Goal: Task Accomplishment & Management: Manage account settings

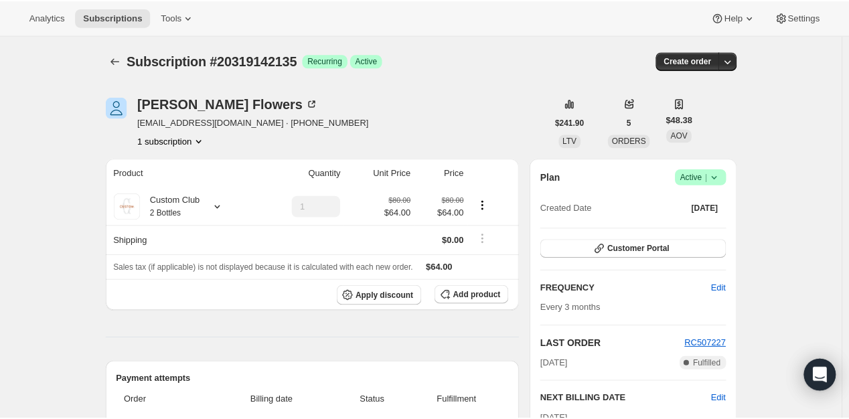
scroll to position [737, 0]
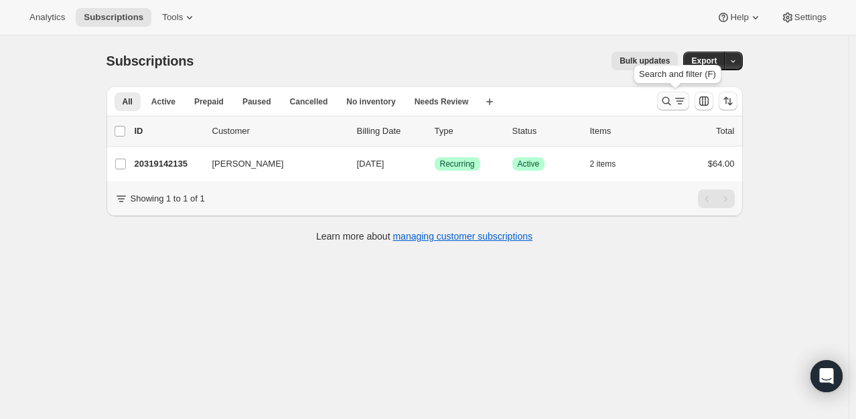
click at [670, 106] on icon "Search and filter results" at bounding box center [666, 100] width 13 height 13
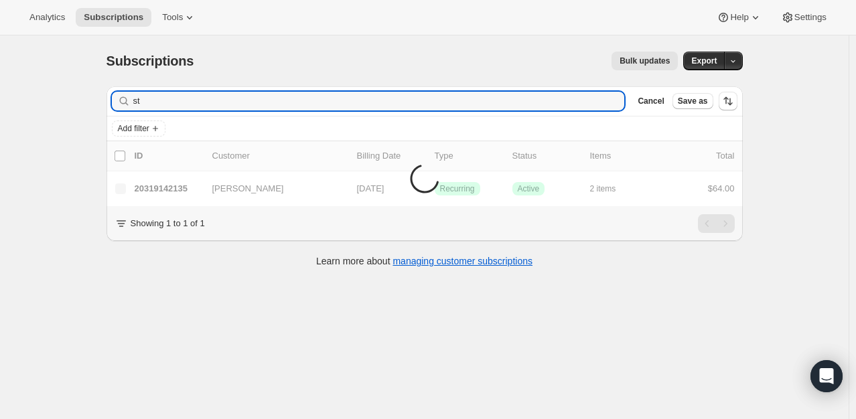
type input "s"
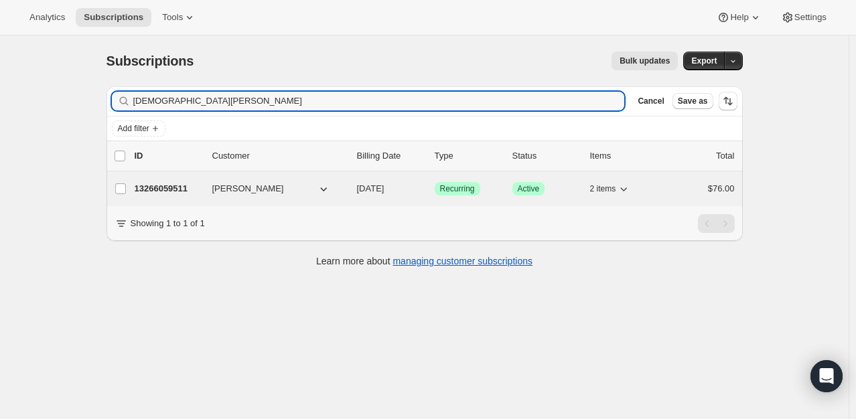
type input "[DEMOGRAPHIC_DATA][PERSON_NAME]"
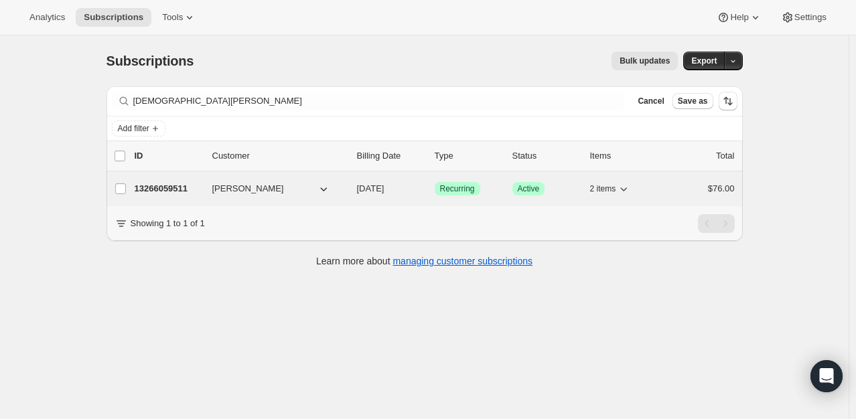
click at [190, 186] on p "13266059511" at bounding box center [168, 188] width 67 height 13
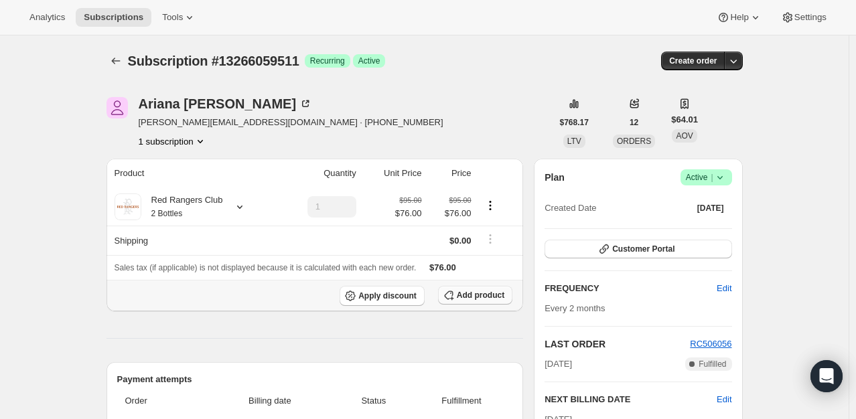
click at [500, 293] on span "Add product" at bounding box center [481, 295] width 48 height 11
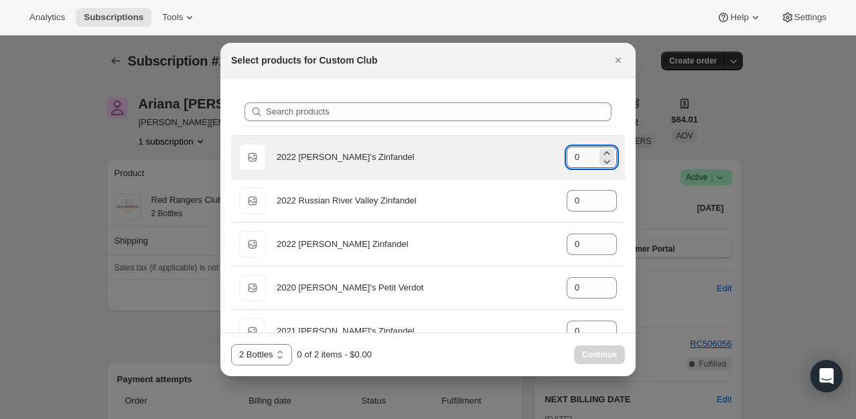
click at [578, 158] on input "0" at bounding box center [582, 157] width 30 height 21
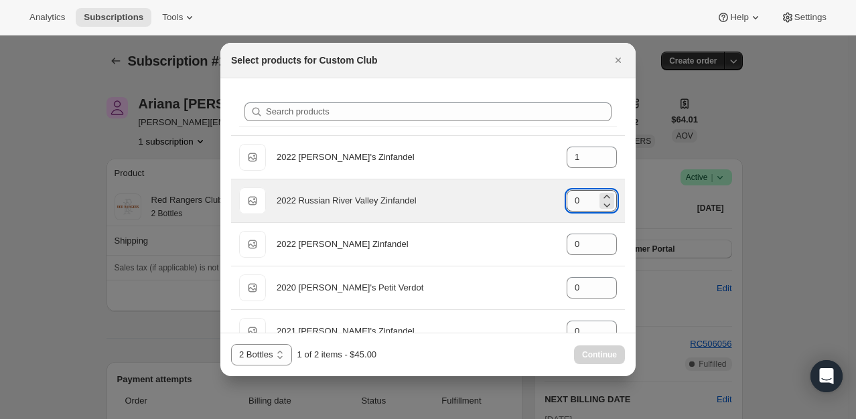
click at [576, 200] on input "0" at bounding box center [582, 200] width 30 height 21
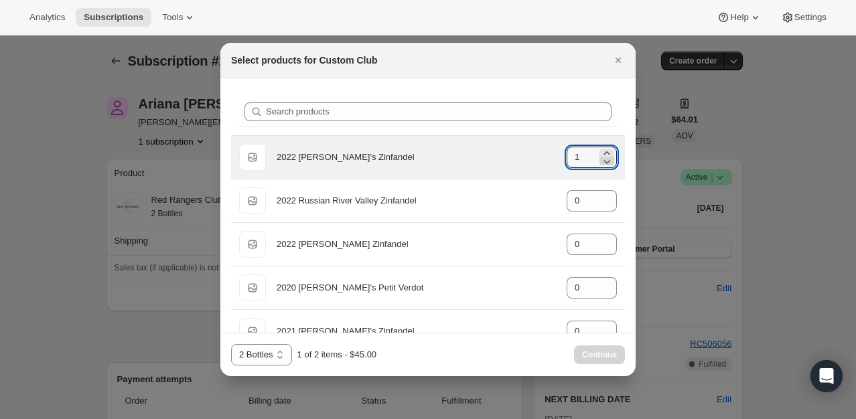
click at [604, 160] on icon ":r5q:" at bounding box center [607, 162] width 7 height 4
type input "0"
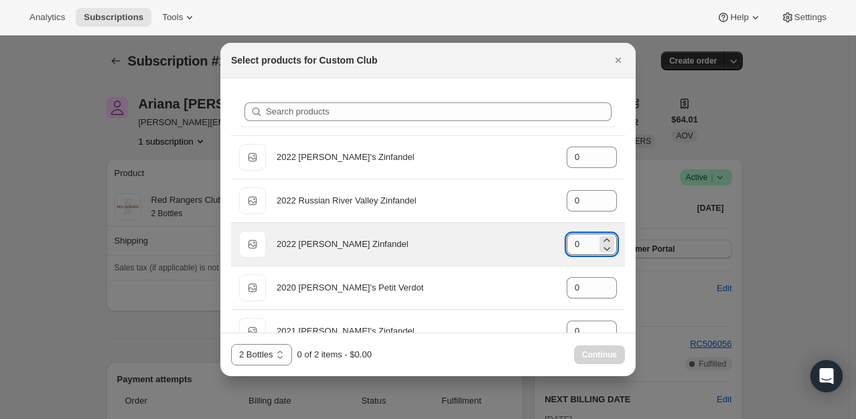
click at [579, 240] on input "0" at bounding box center [582, 244] width 30 height 21
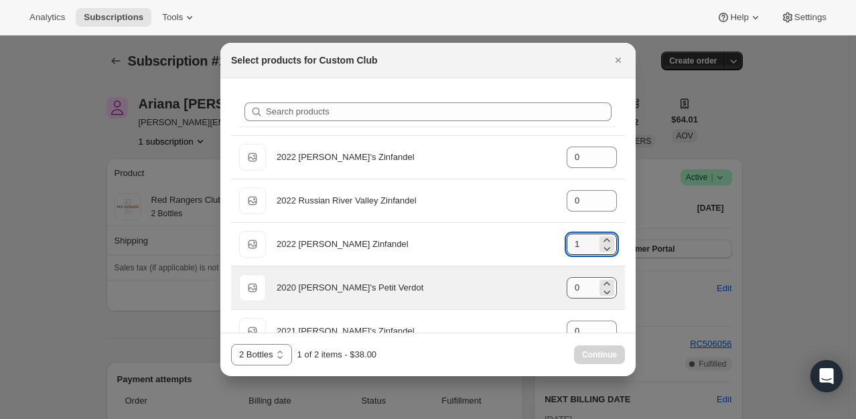
type input "1"
click at [579, 283] on input "0" at bounding box center [582, 287] width 30 height 21
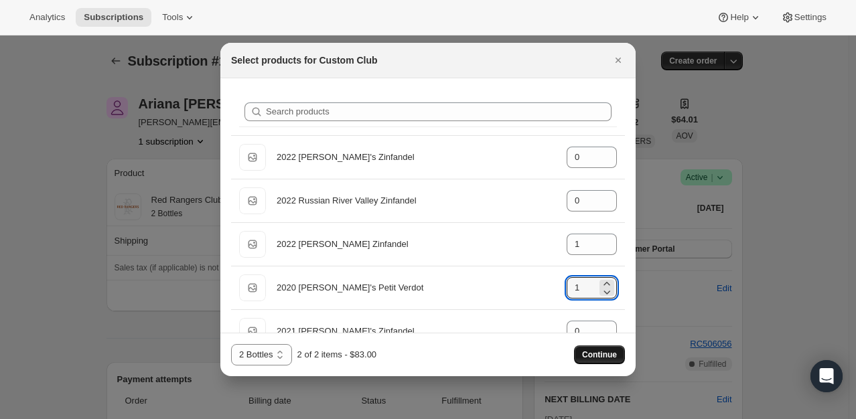
type input "1"
click at [600, 354] on span "Continue" at bounding box center [599, 355] width 35 height 11
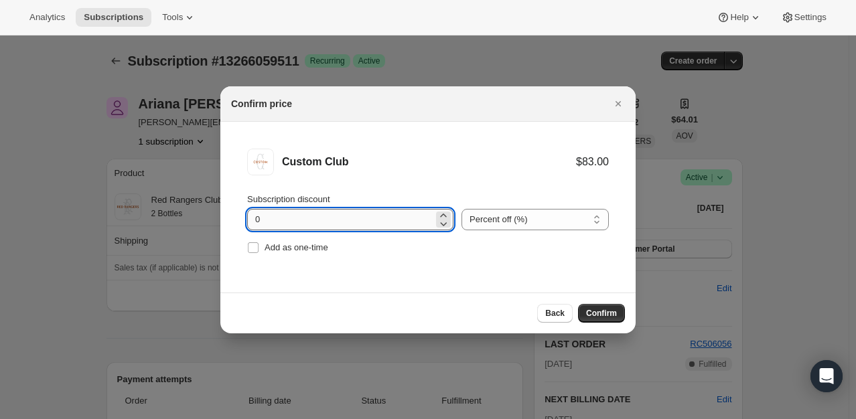
click at [254, 221] on input "0" at bounding box center [340, 219] width 186 height 21
type input "20"
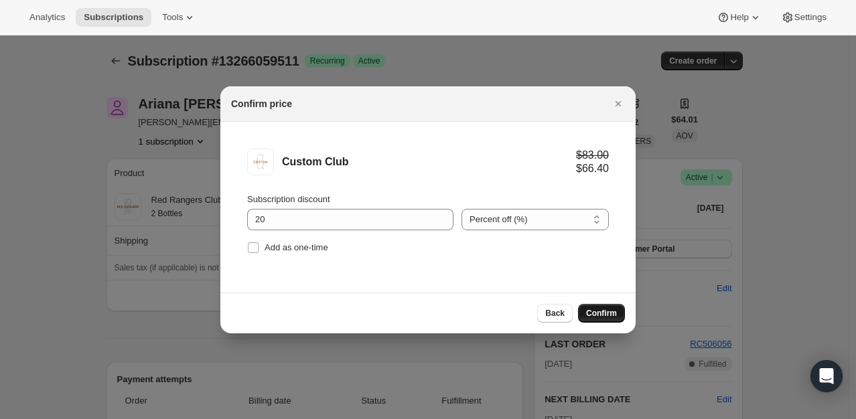
click at [608, 322] on button "Confirm" at bounding box center [601, 313] width 47 height 19
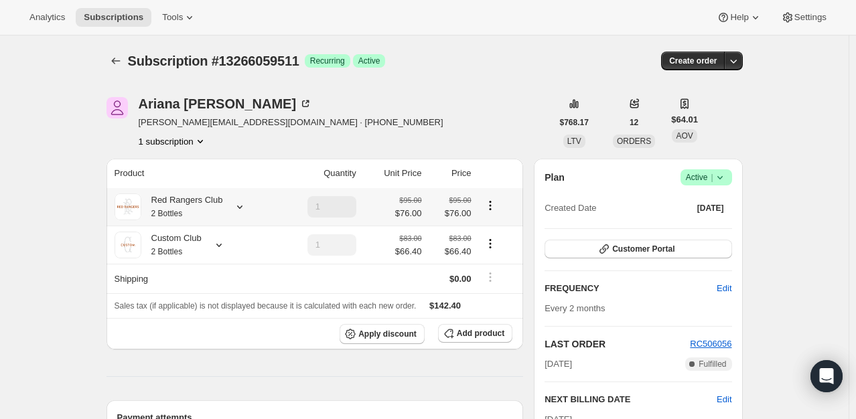
click at [490, 203] on icon "Product actions" at bounding box center [490, 205] width 13 height 13
click at [506, 257] on span "Remove" at bounding box center [493, 254] width 32 height 10
type input "0"
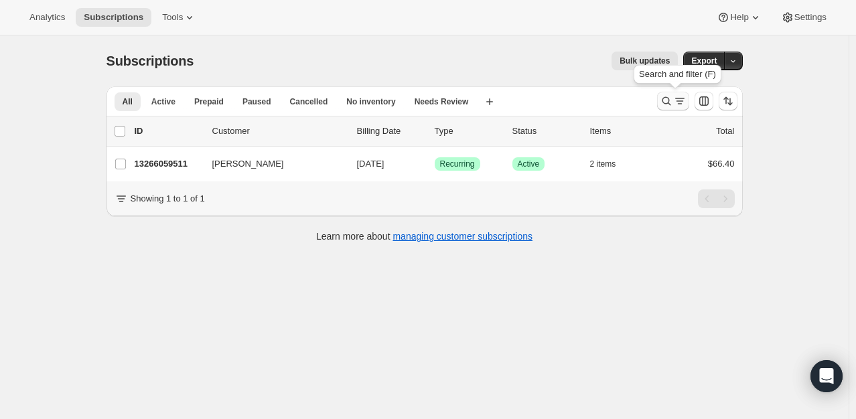
click at [671, 104] on icon "Search and filter results" at bounding box center [666, 100] width 13 height 13
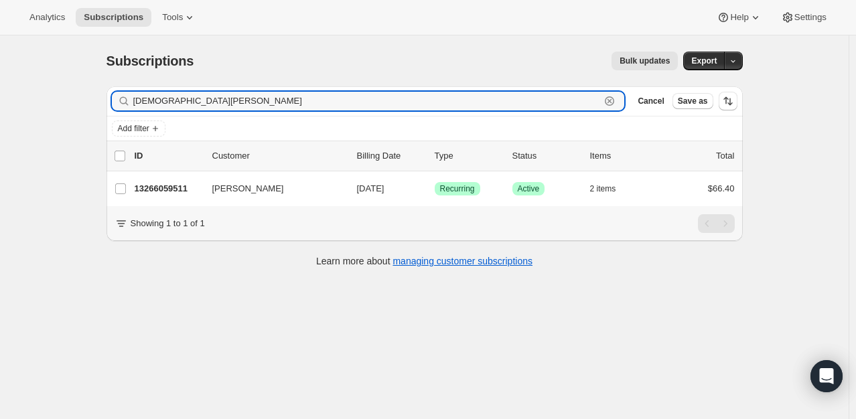
drag, startPoint x: 217, startPoint y: 98, endPoint x: 92, endPoint y: 100, distance: 125.3
click at [92, 100] on div "Subscriptions. This page is ready Subscriptions Bulk updates More actions Bulk …" at bounding box center [424, 245] width 849 height 419
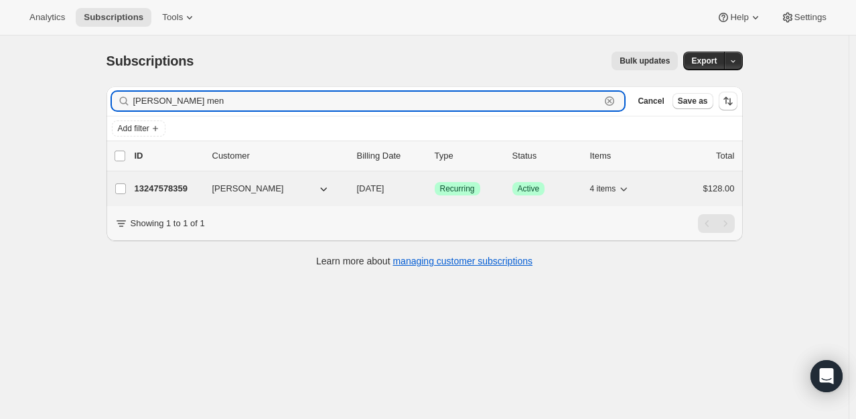
type input "[PERSON_NAME] men"
click at [188, 188] on p "13247578359" at bounding box center [168, 188] width 67 height 13
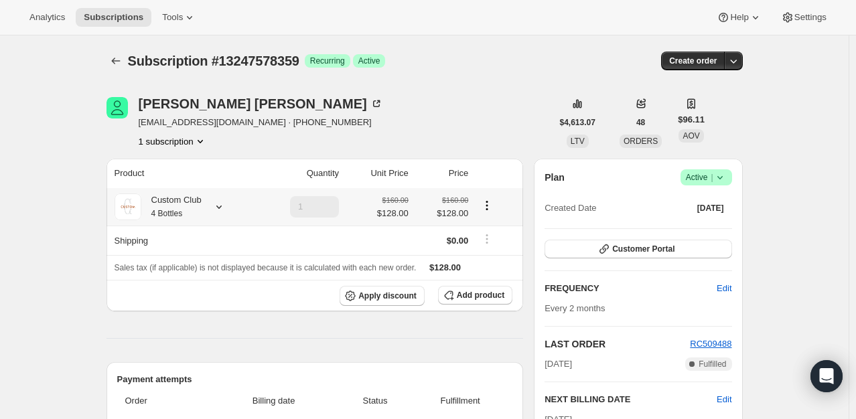
click at [222, 202] on icon at bounding box center [218, 206] width 13 height 13
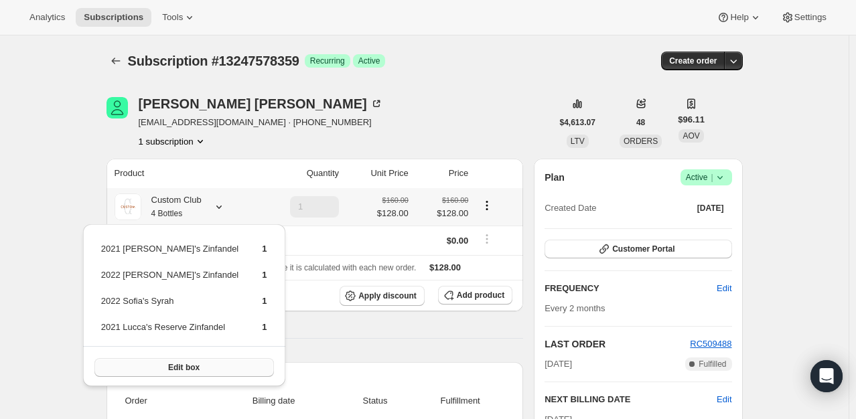
click at [198, 370] on button "Edit box" at bounding box center [184, 367] width 180 height 19
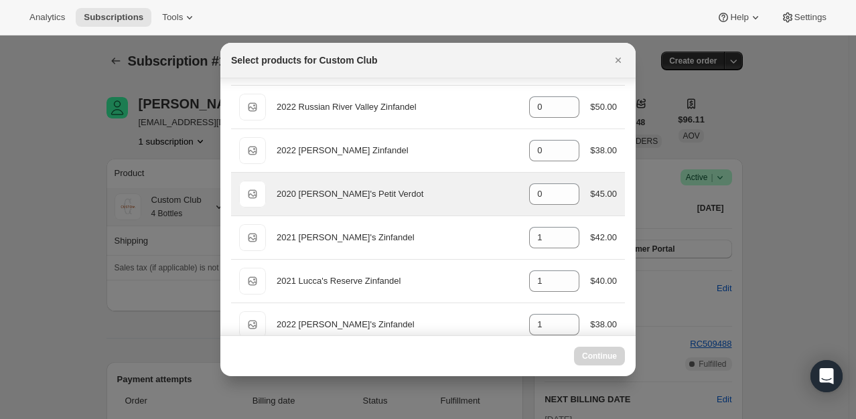
select select "gid://shopify/ProductVariant/49231431991543"
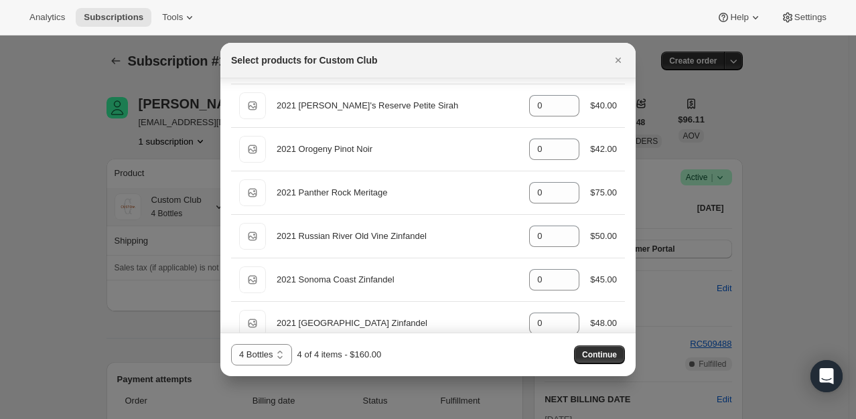
scroll to position [807, 0]
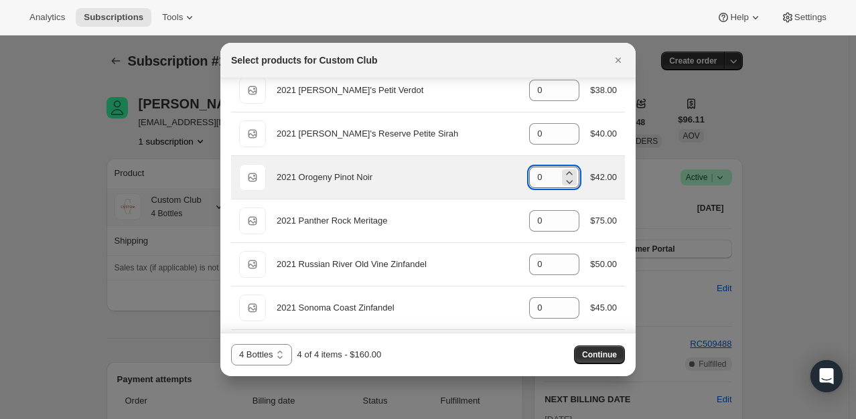
click at [536, 174] on input "0" at bounding box center [544, 177] width 30 height 21
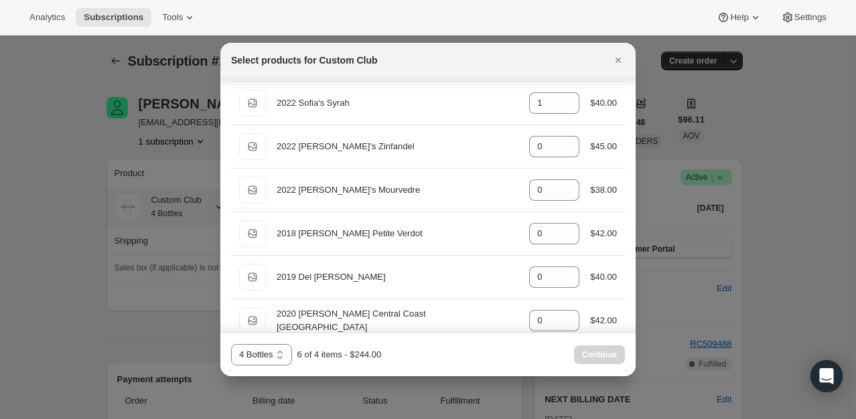
scroll to position [273, 0]
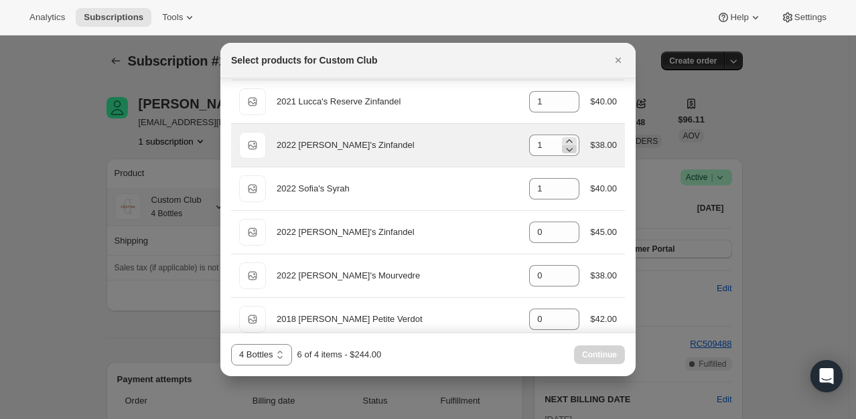
type input "2"
click at [568, 149] on icon ":rp2:" at bounding box center [569, 149] width 13 height 13
type input "0"
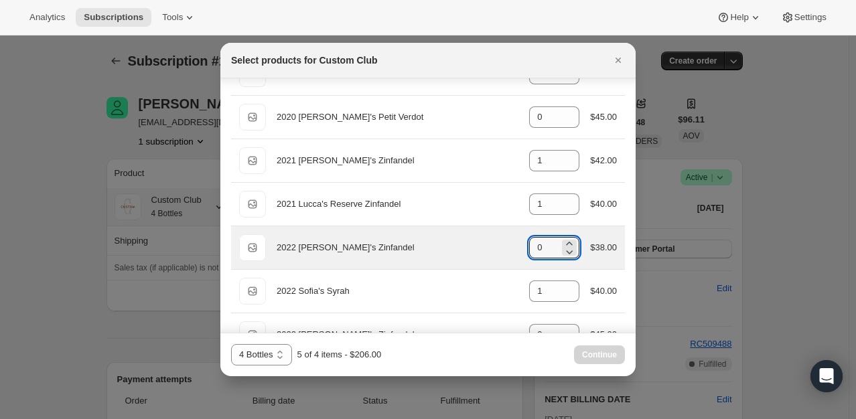
scroll to position [169, 0]
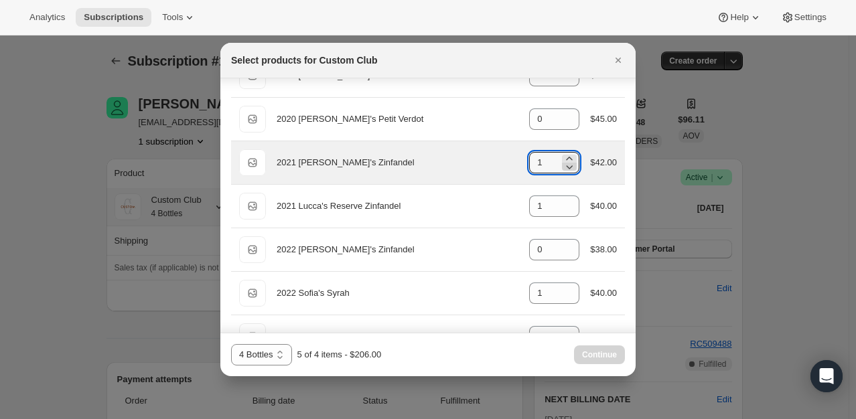
click at [565, 167] on icon ":rp2:" at bounding box center [569, 166] width 13 height 13
type input "0"
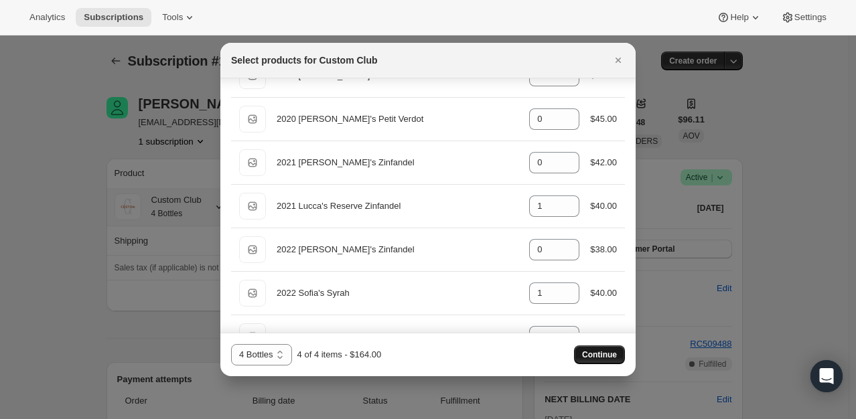
click at [604, 360] on span "Continue" at bounding box center [599, 355] width 35 height 11
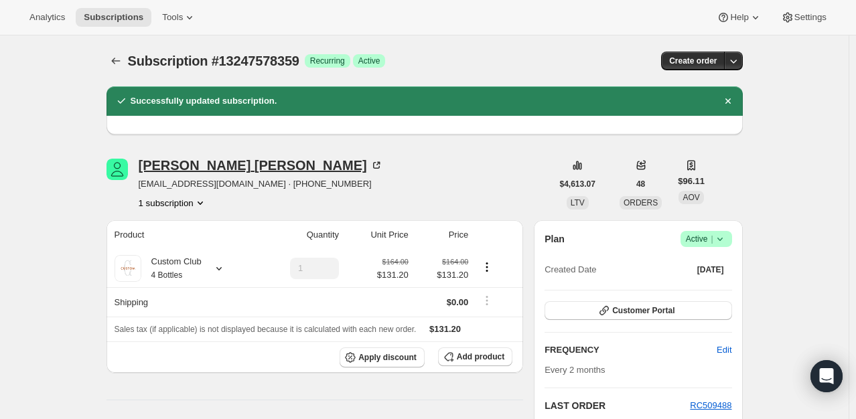
click at [370, 159] on icon at bounding box center [376, 165] width 13 height 13
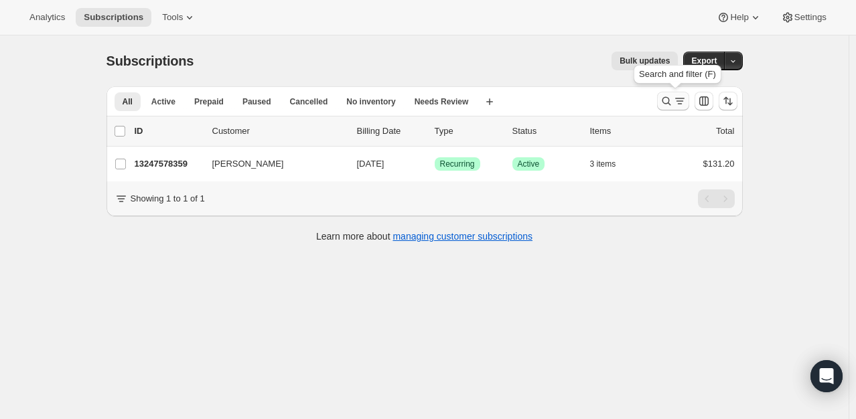
click at [668, 104] on icon "Search and filter results" at bounding box center [666, 100] width 13 height 13
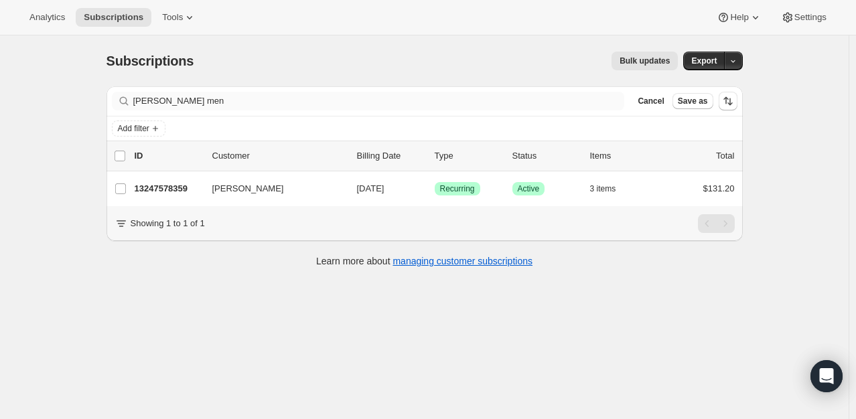
drag, startPoint x: 178, startPoint y: 90, endPoint x: 178, endPoint y: 101, distance: 10.7
click at [178, 101] on div "Filter subscribers [PERSON_NAME] men Clear Cancel Save as" at bounding box center [425, 100] width 636 height 29
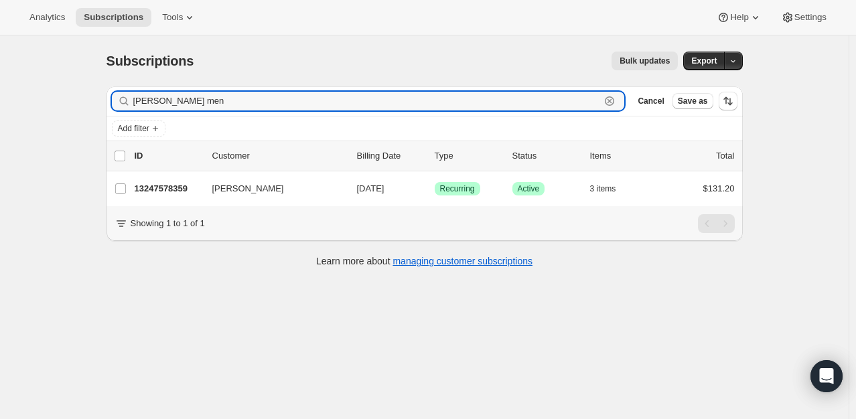
drag, startPoint x: 178, startPoint y: 101, endPoint x: 107, endPoint y: 99, distance: 70.4
click at [107, 99] on div "Filter subscribers [PERSON_NAME] men Clear Cancel Save as Add filter 0 selected…" at bounding box center [419, 179] width 647 height 206
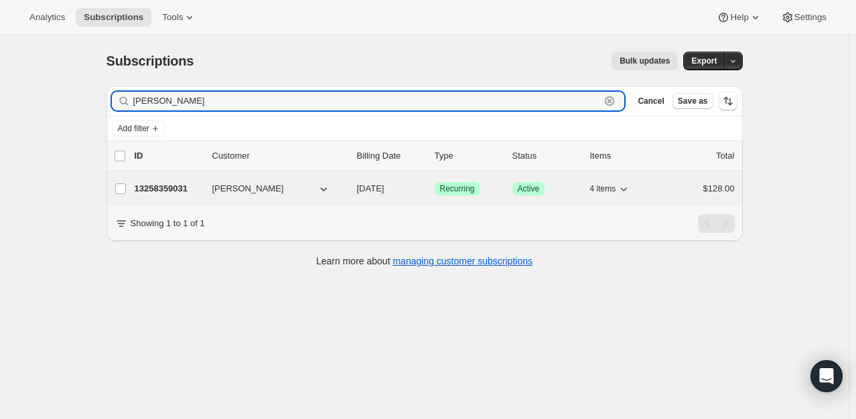
type input "[PERSON_NAME]"
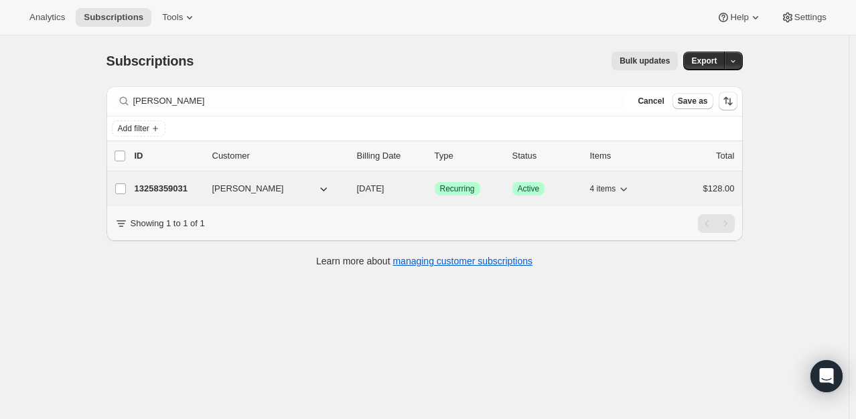
click at [186, 192] on p "13258359031" at bounding box center [168, 188] width 67 height 13
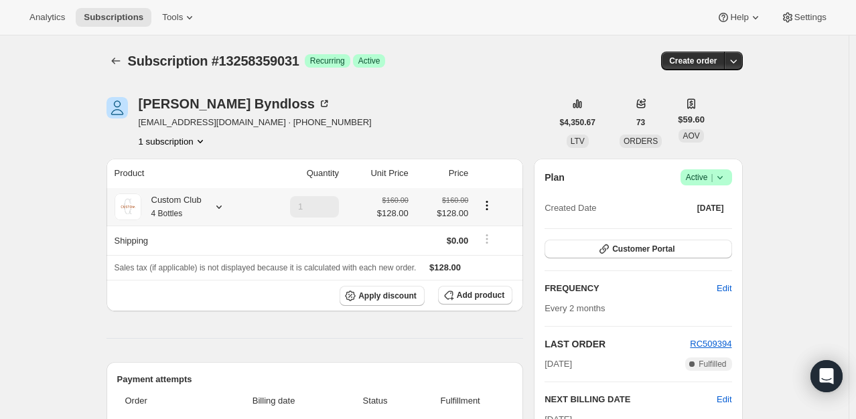
click at [216, 202] on icon at bounding box center [218, 206] width 13 height 13
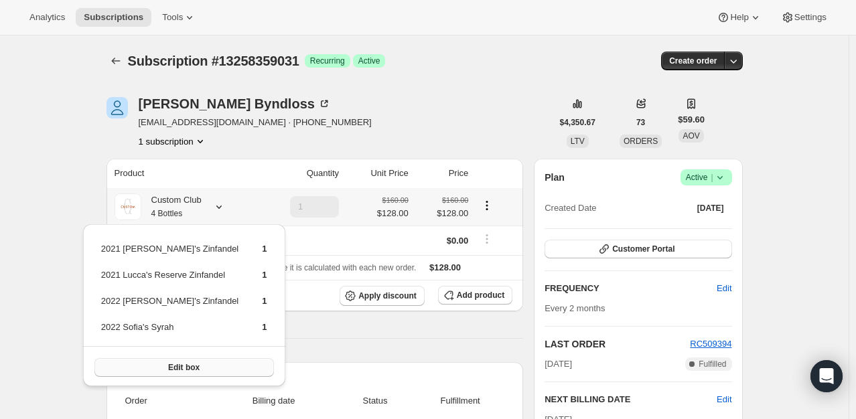
click at [209, 366] on button "Edit box" at bounding box center [184, 367] width 180 height 19
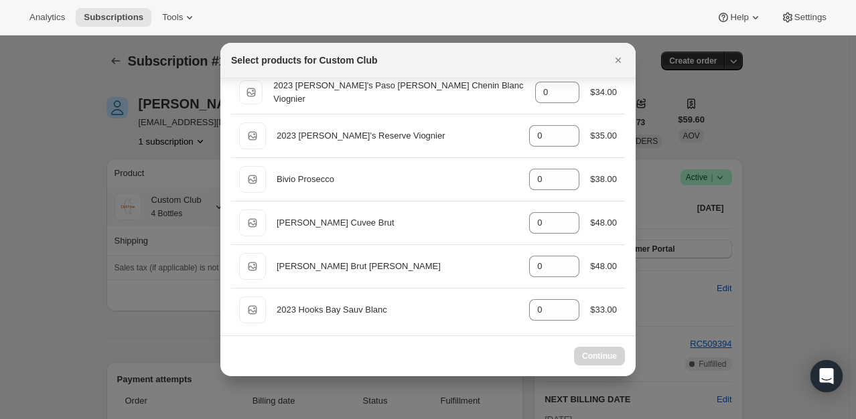
scroll to position [1809, 0]
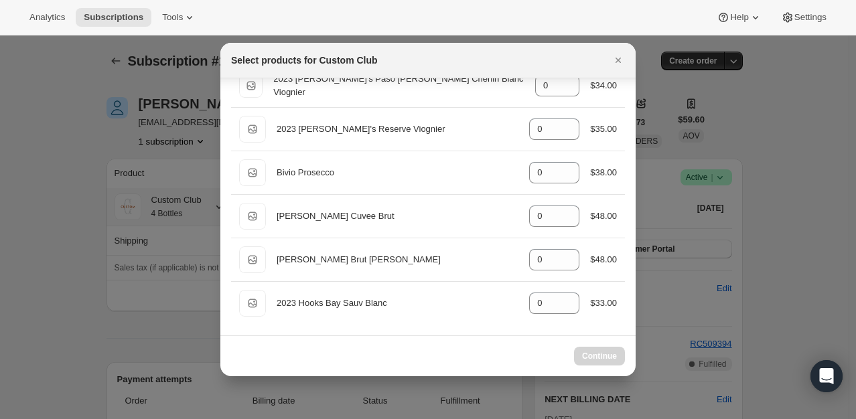
select select "gid://shopify/ProductVariant/49231431991543"
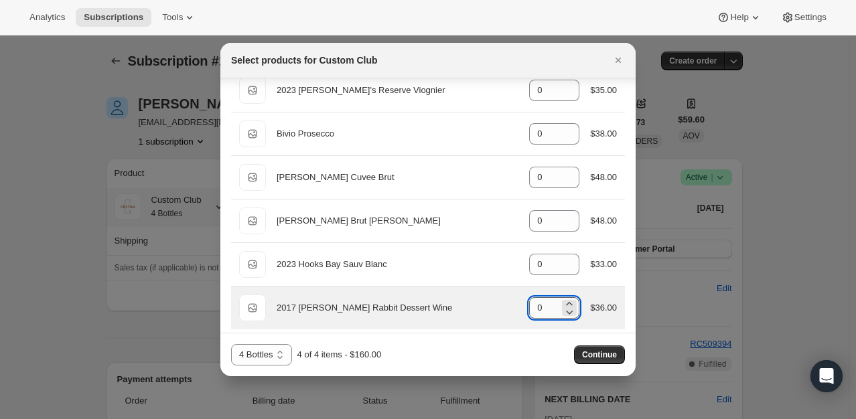
click at [544, 302] on input "0" at bounding box center [544, 307] width 30 height 21
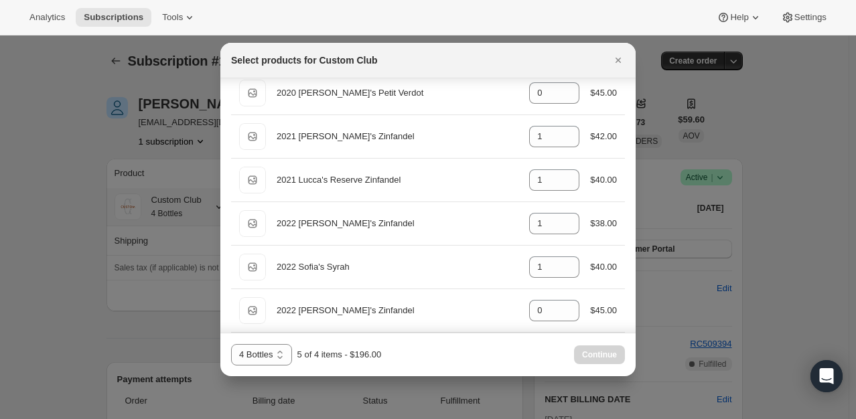
scroll to position [208, 0]
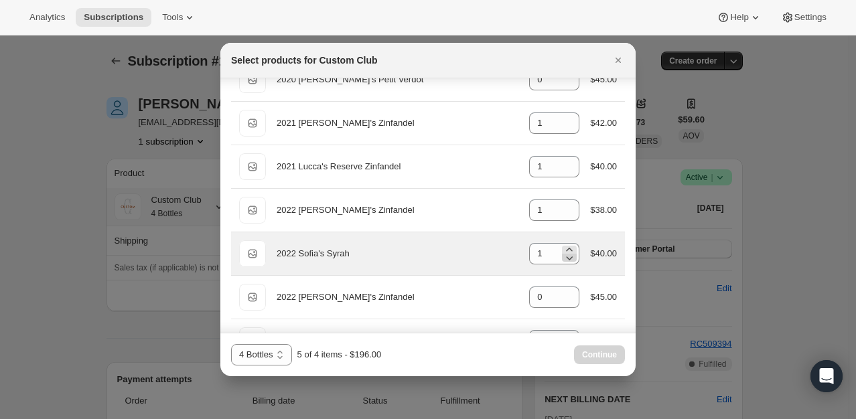
type input "1"
click at [567, 257] on icon ":r1cv:" at bounding box center [570, 259] width 7 height 4
type input "0"
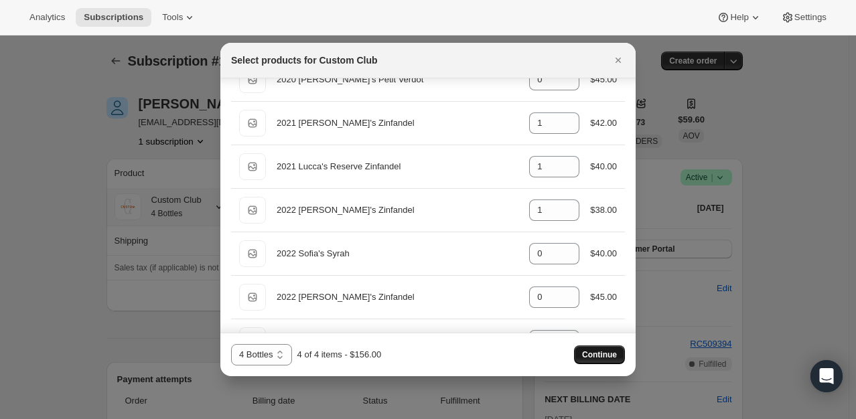
click at [589, 356] on span "Continue" at bounding box center [599, 355] width 35 height 11
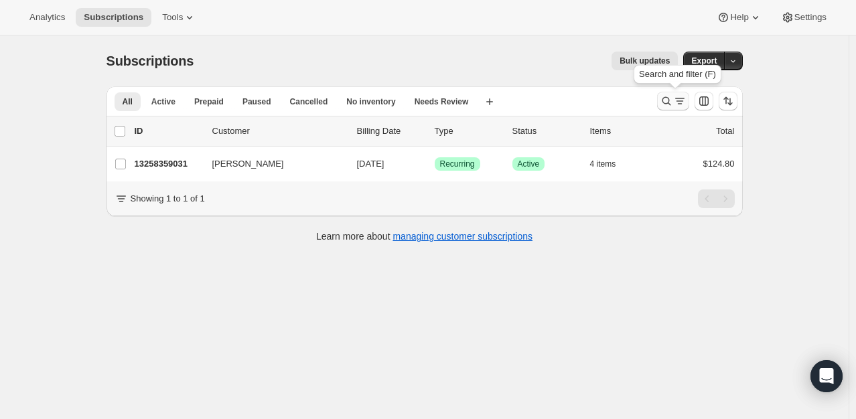
click at [673, 102] on icon "Search and filter results" at bounding box center [666, 100] width 13 height 13
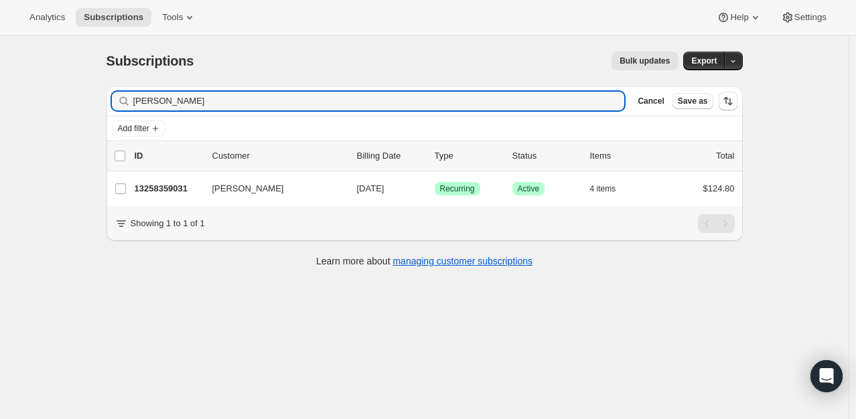
drag, startPoint x: 188, startPoint y: 101, endPoint x: 52, endPoint y: 92, distance: 135.6
click at [52, 92] on div "Subscriptions. This page is ready Subscriptions Bulk updates More actions Bulk …" at bounding box center [424, 245] width 849 height 419
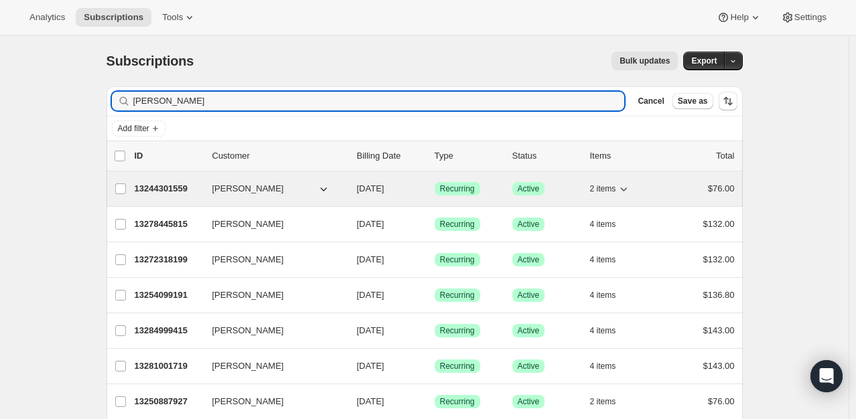
type input "[PERSON_NAME]"
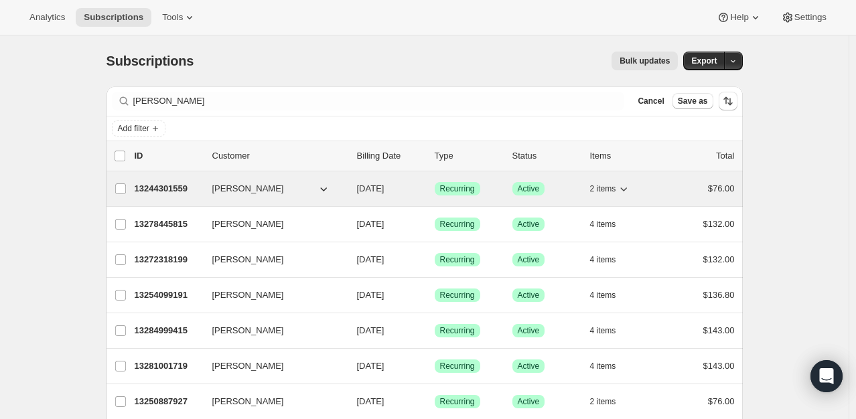
click at [174, 192] on p "13244301559" at bounding box center [168, 188] width 67 height 13
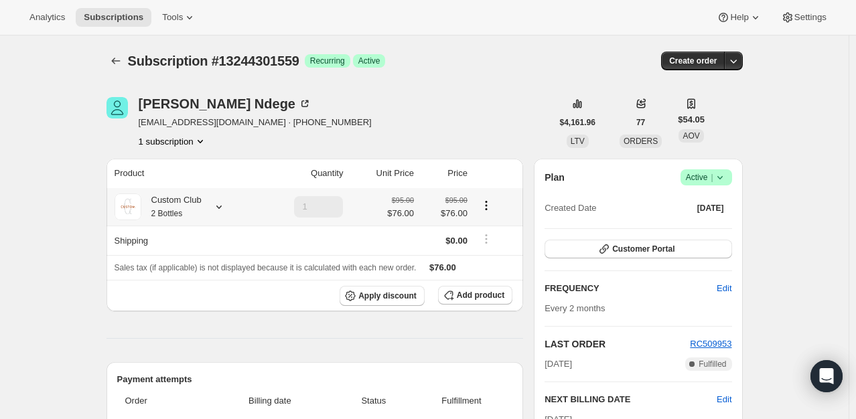
click at [220, 205] on icon at bounding box center [218, 206] width 13 height 13
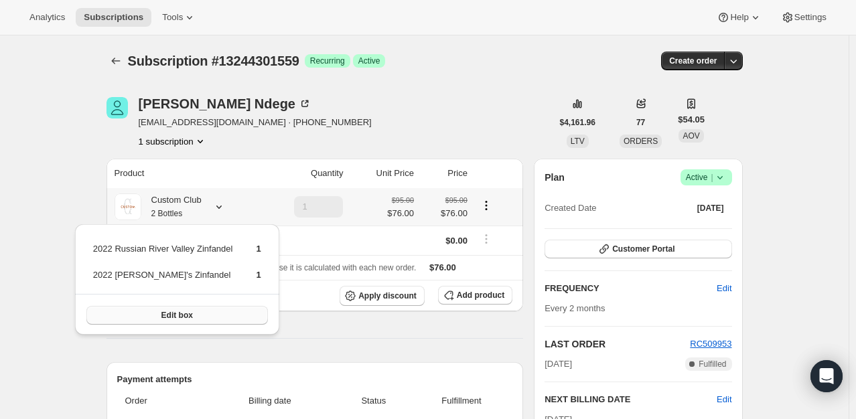
click at [192, 313] on button "Edit box" at bounding box center [177, 315] width 182 height 19
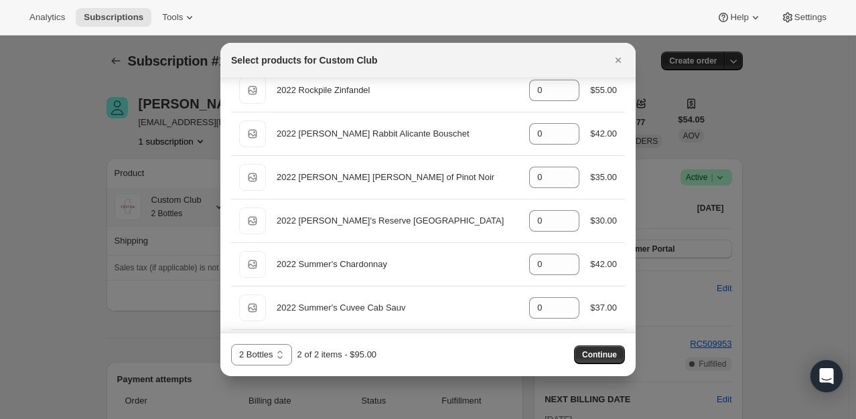
scroll to position [1417, 0]
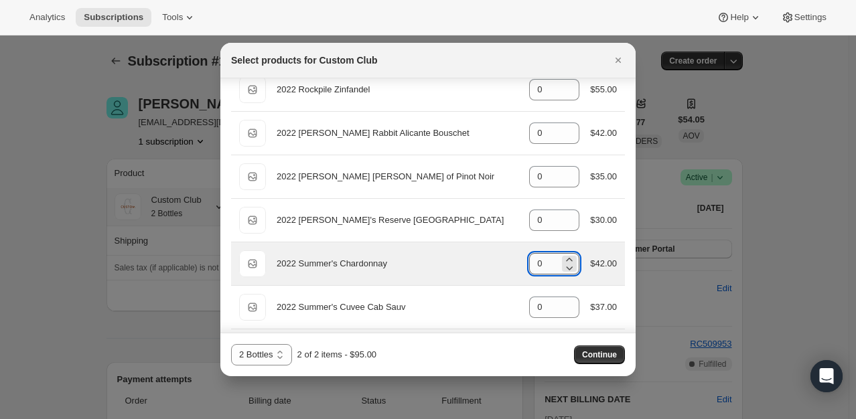
click at [542, 261] on input "0" at bounding box center [544, 263] width 30 height 21
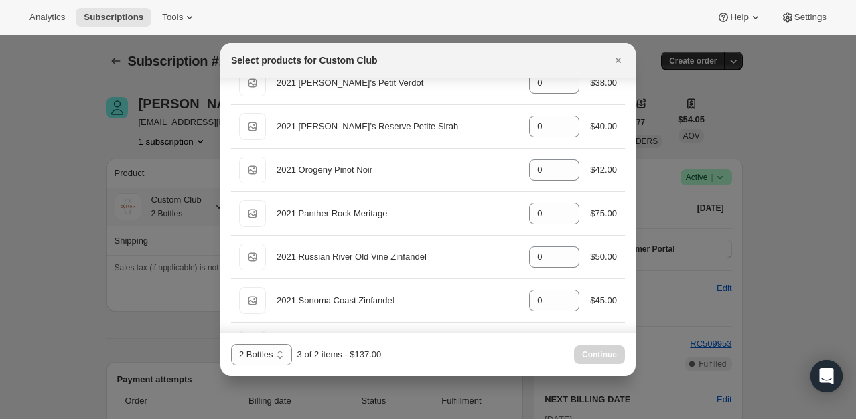
scroll to position [815, 0]
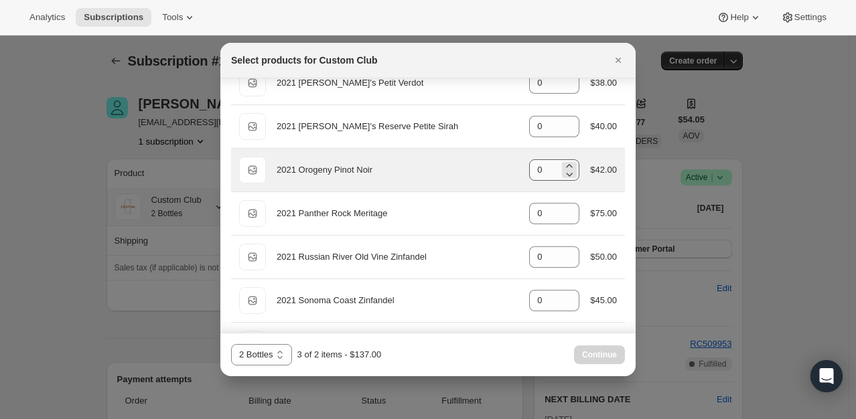
type input "1"
click at [543, 169] on input "0" at bounding box center [544, 169] width 30 height 21
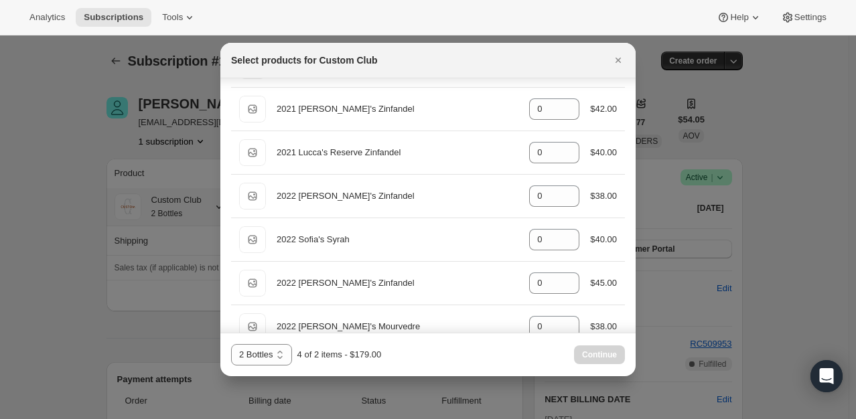
scroll to position [0, 0]
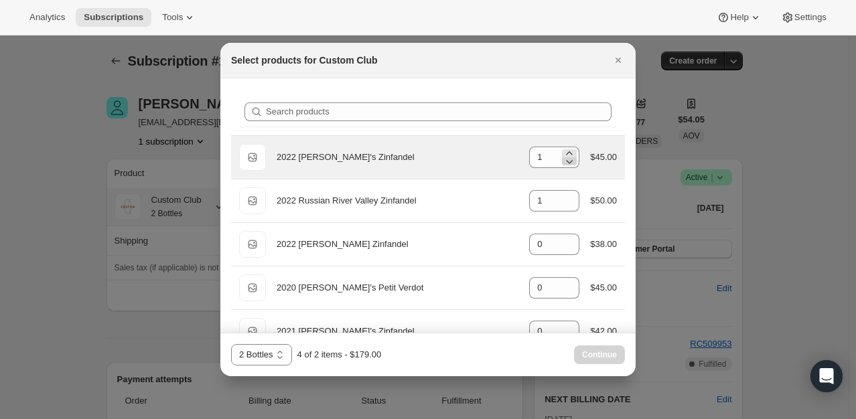
type input "1"
click at [563, 159] on icon ":r214:" at bounding box center [569, 161] width 13 height 13
type input "0"
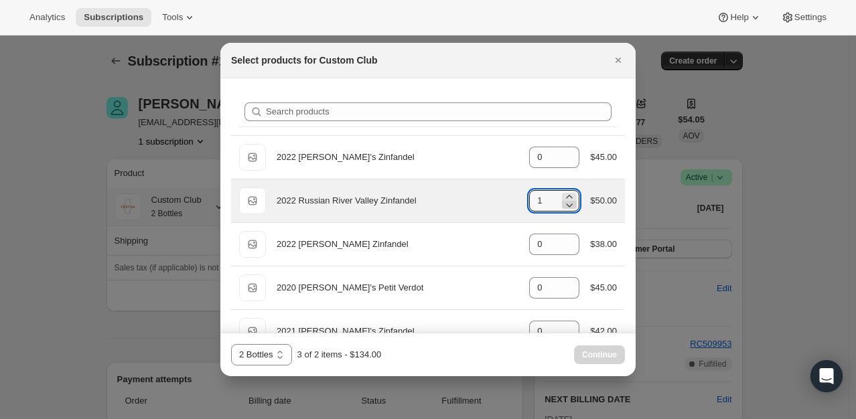
type input "0"
click at [567, 206] on icon ":r214:" at bounding box center [570, 206] width 7 height 4
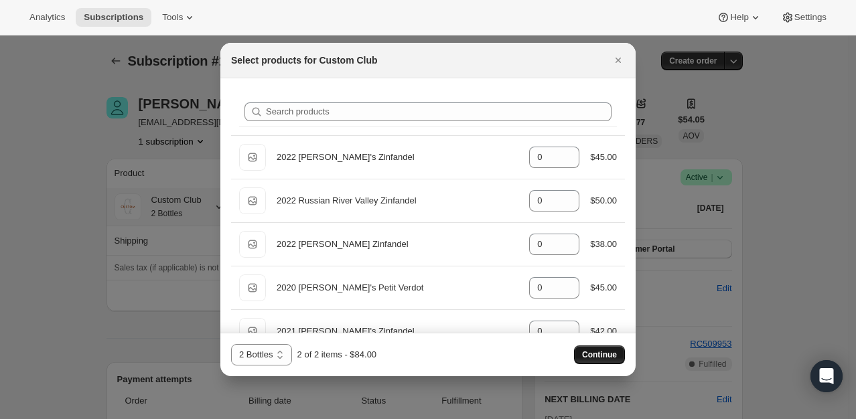
click at [611, 347] on button "Continue" at bounding box center [599, 355] width 51 height 19
